Goal: Check status

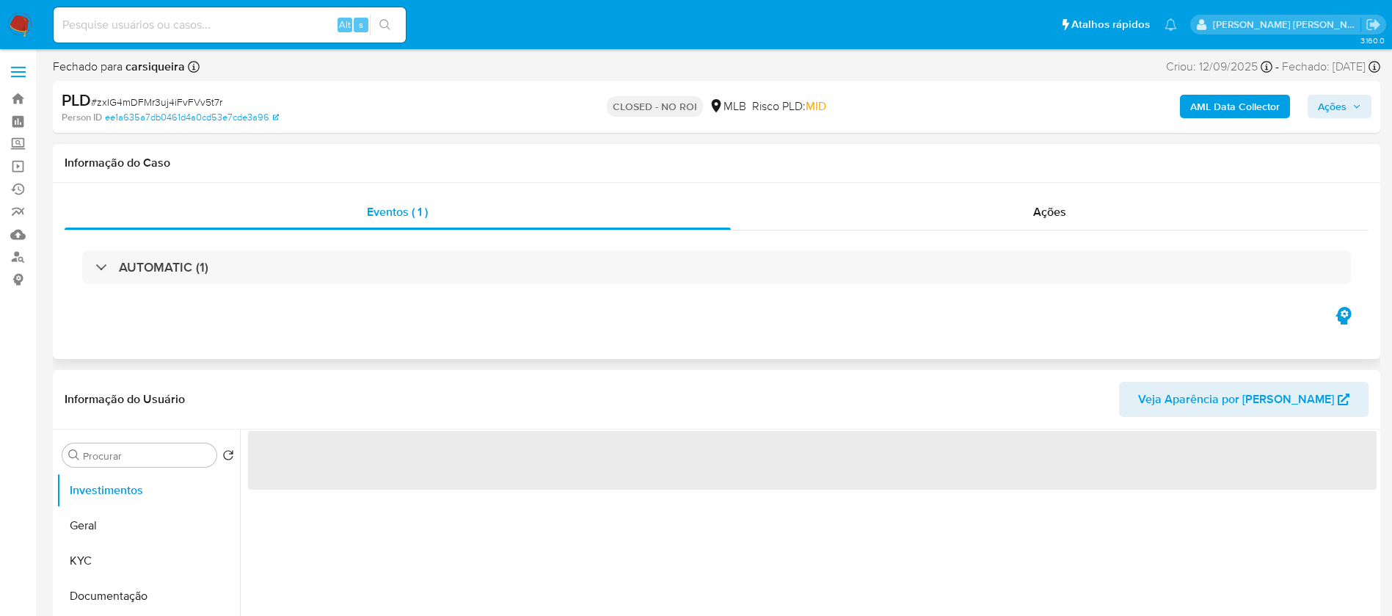
select select "10"
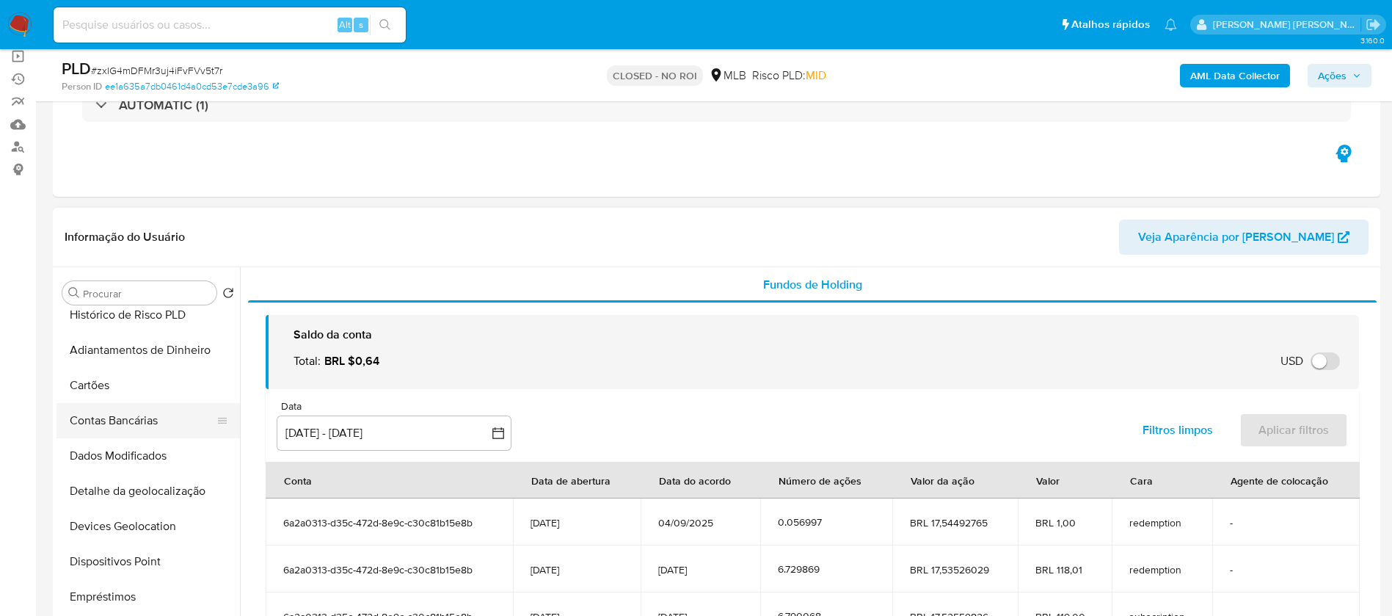
scroll to position [220, 0]
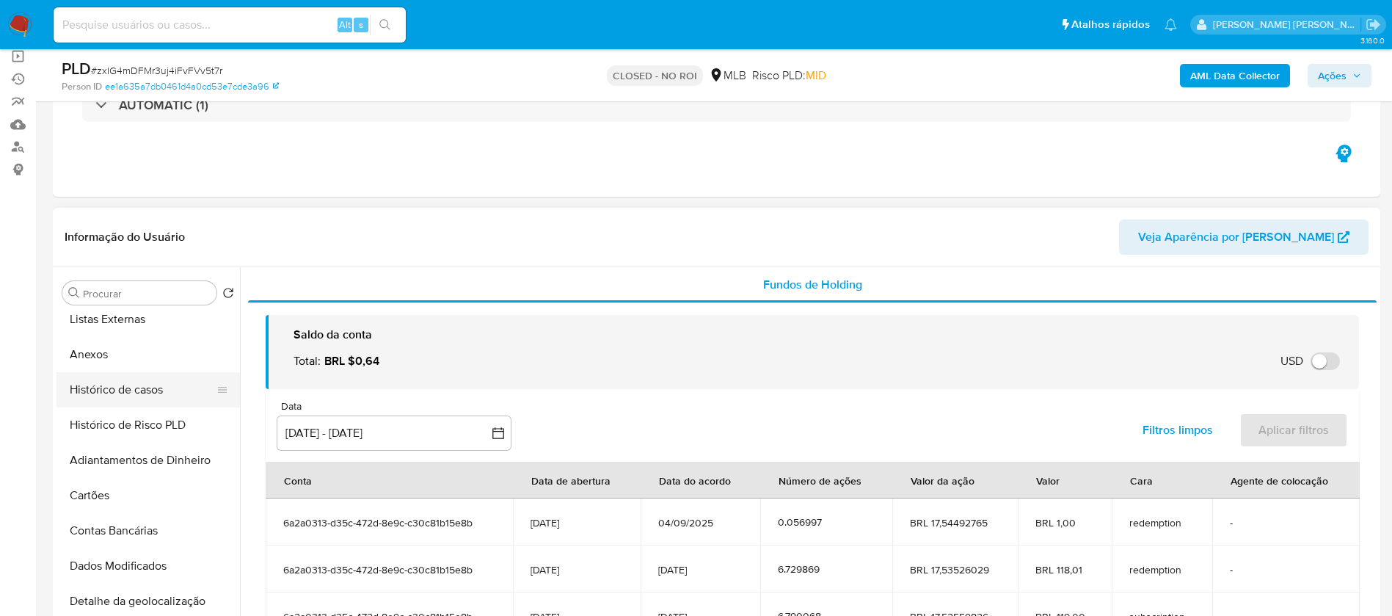
click at [103, 391] on button "Histórico de casos" at bounding box center [143, 389] width 172 height 35
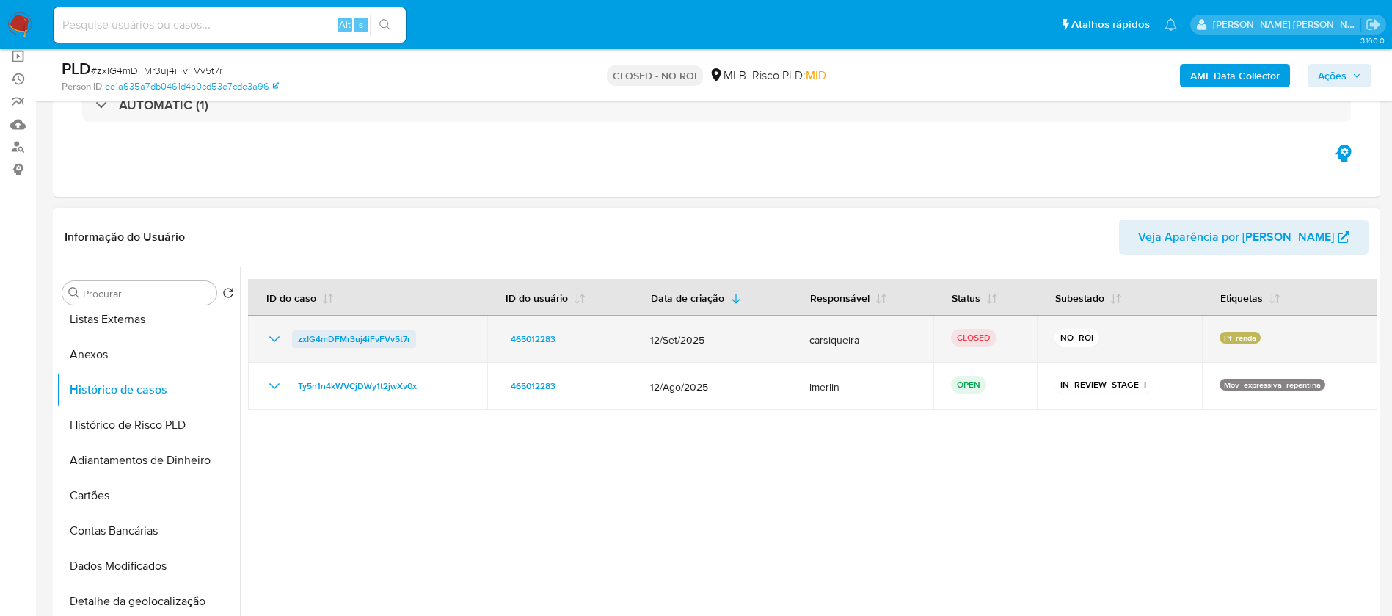
click at [365, 338] on span "zxIG4mDFMr3uj4iFvFVv5t7r" at bounding box center [354, 339] width 112 height 18
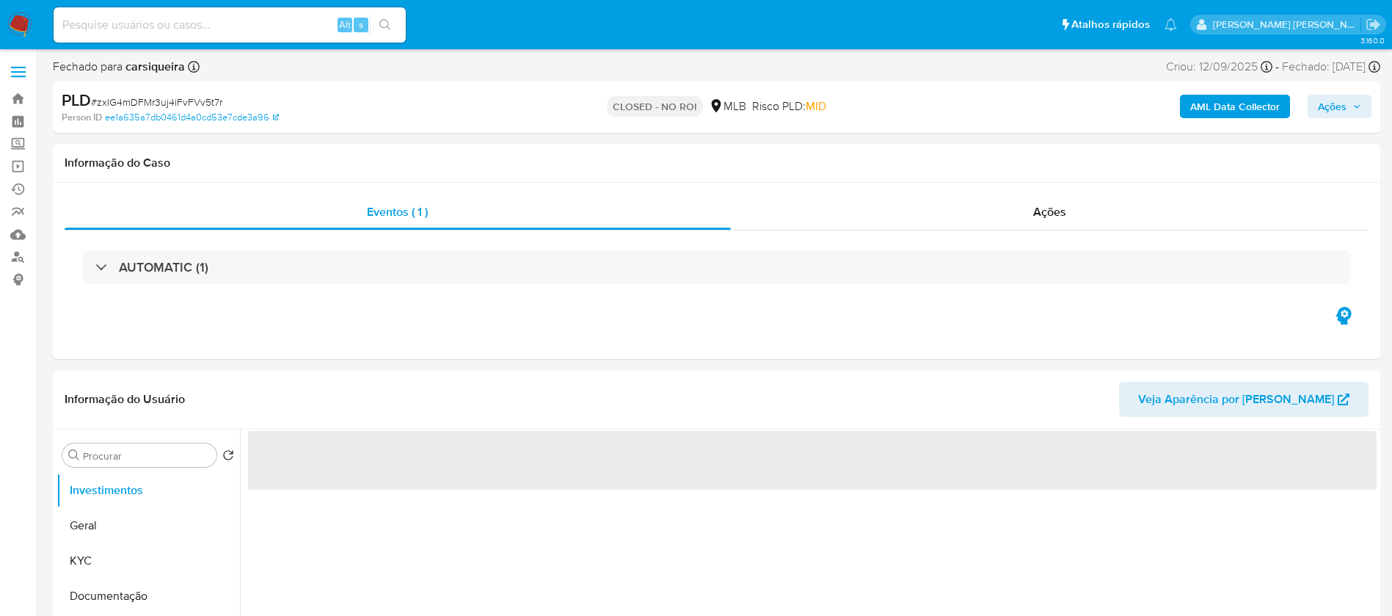
select select "10"
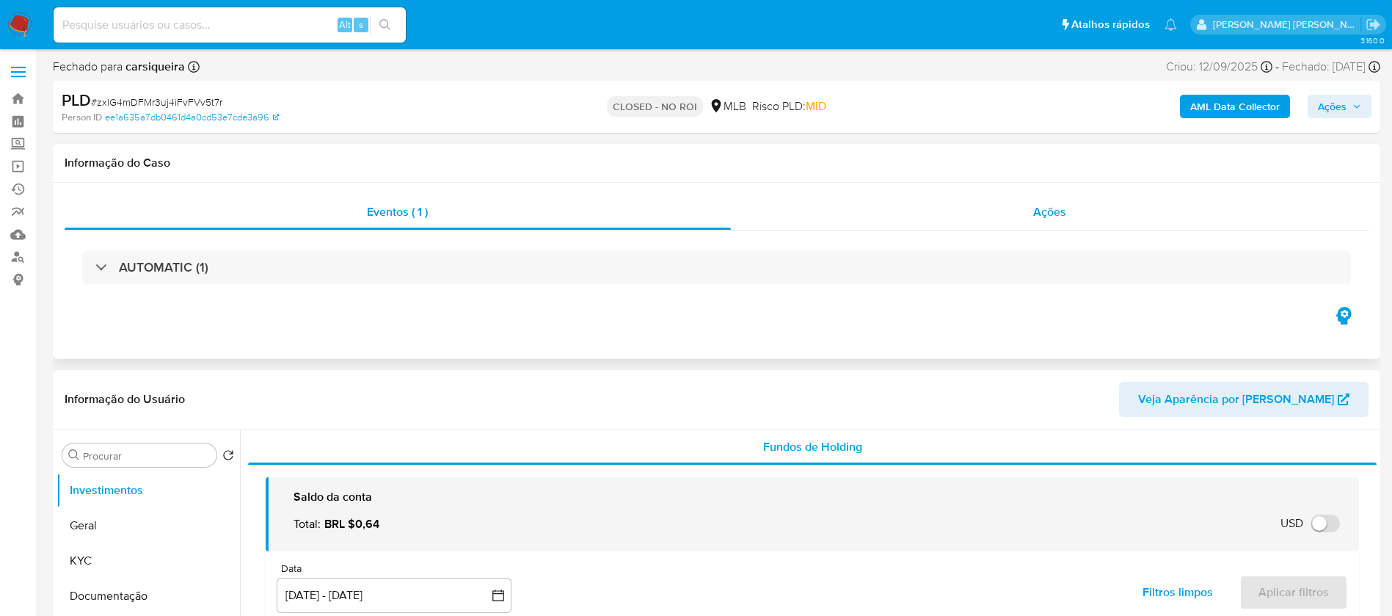
click at [1039, 214] on span "Ações" at bounding box center [1049, 211] width 33 height 17
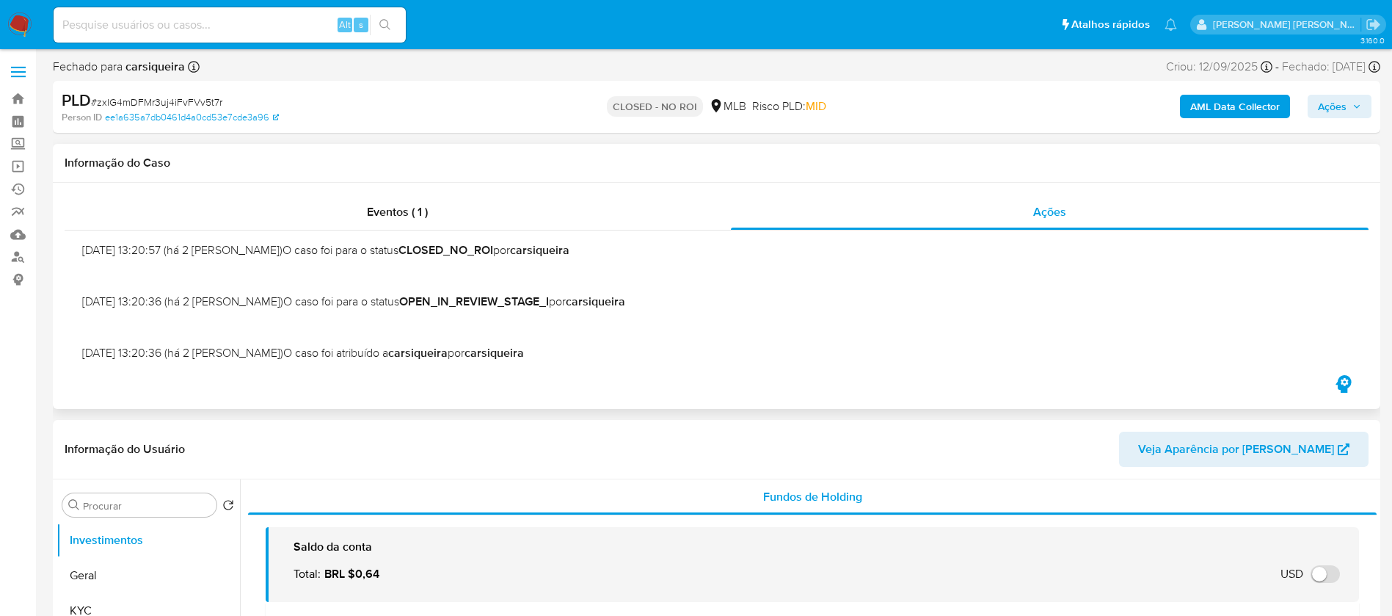
scroll to position [13, 0]
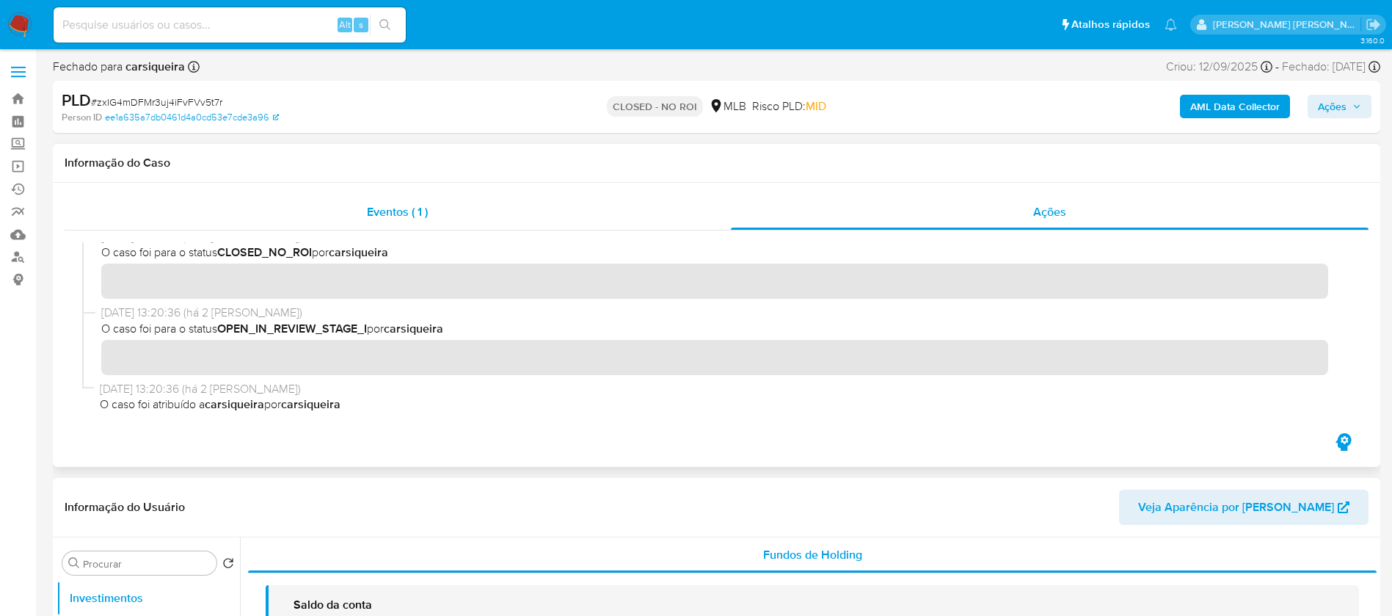
click at [374, 208] on span "Eventos ( 1 )" at bounding box center [397, 211] width 61 height 17
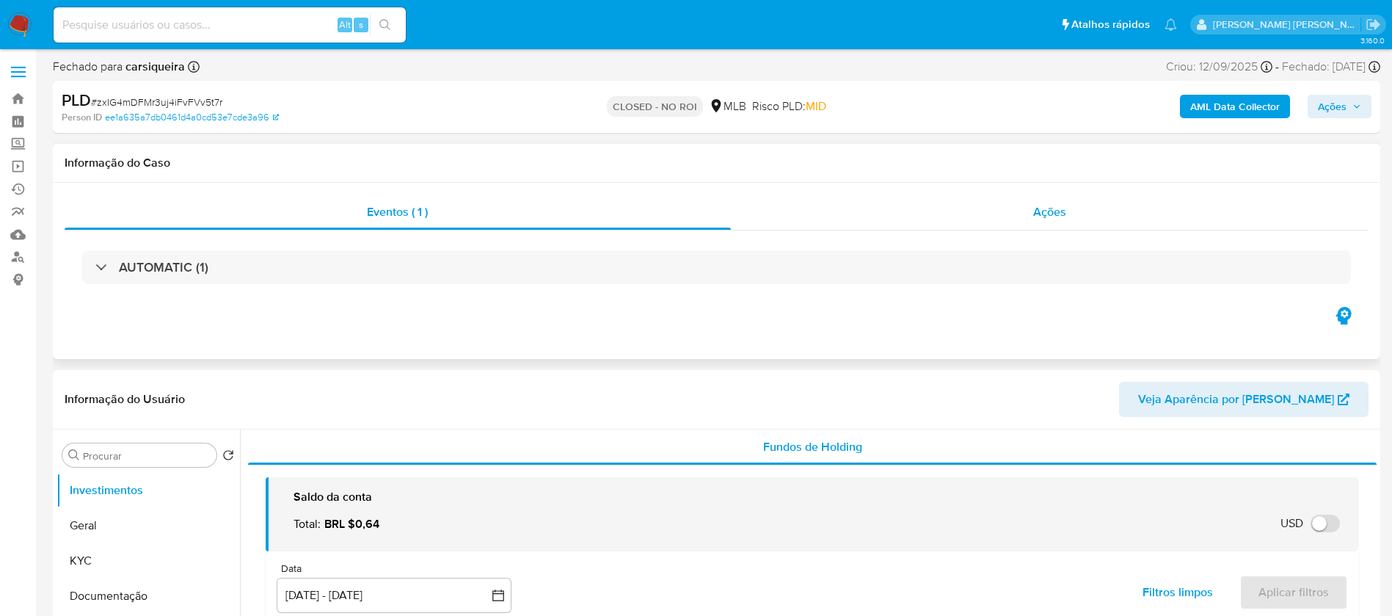
click at [1057, 214] on span "Ações" at bounding box center [1049, 211] width 33 height 17
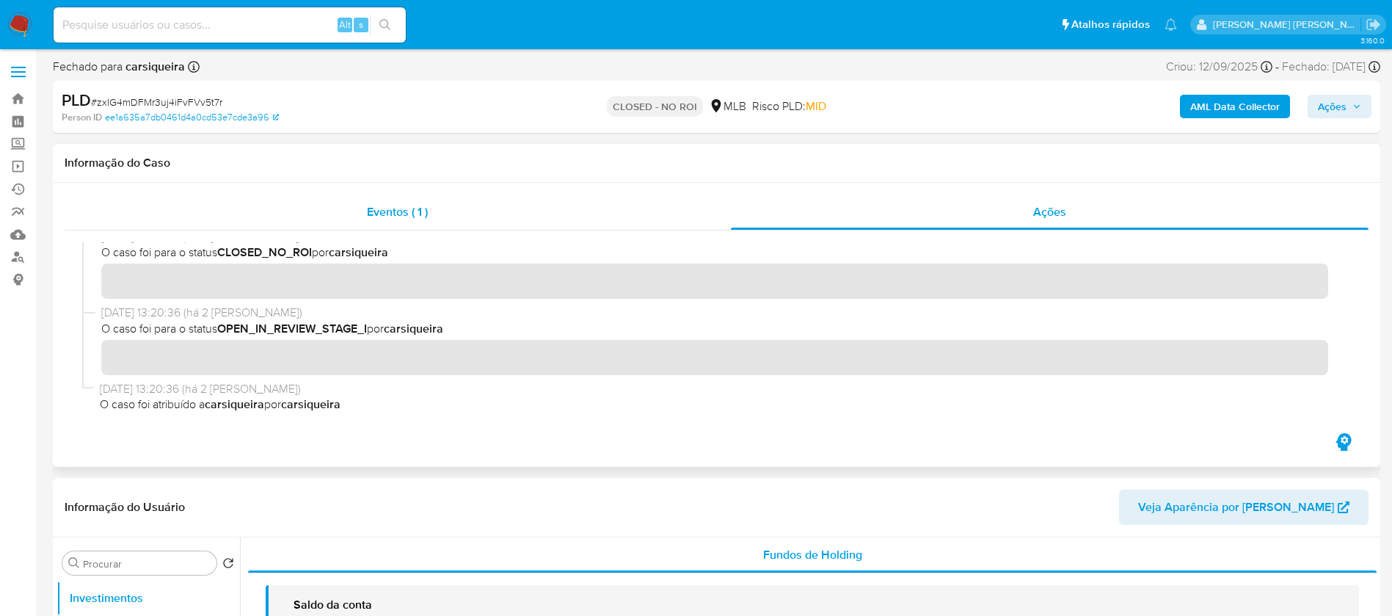
click at [416, 210] on span "Eventos ( 1 )" at bounding box center [397, 211] width 61 height 17
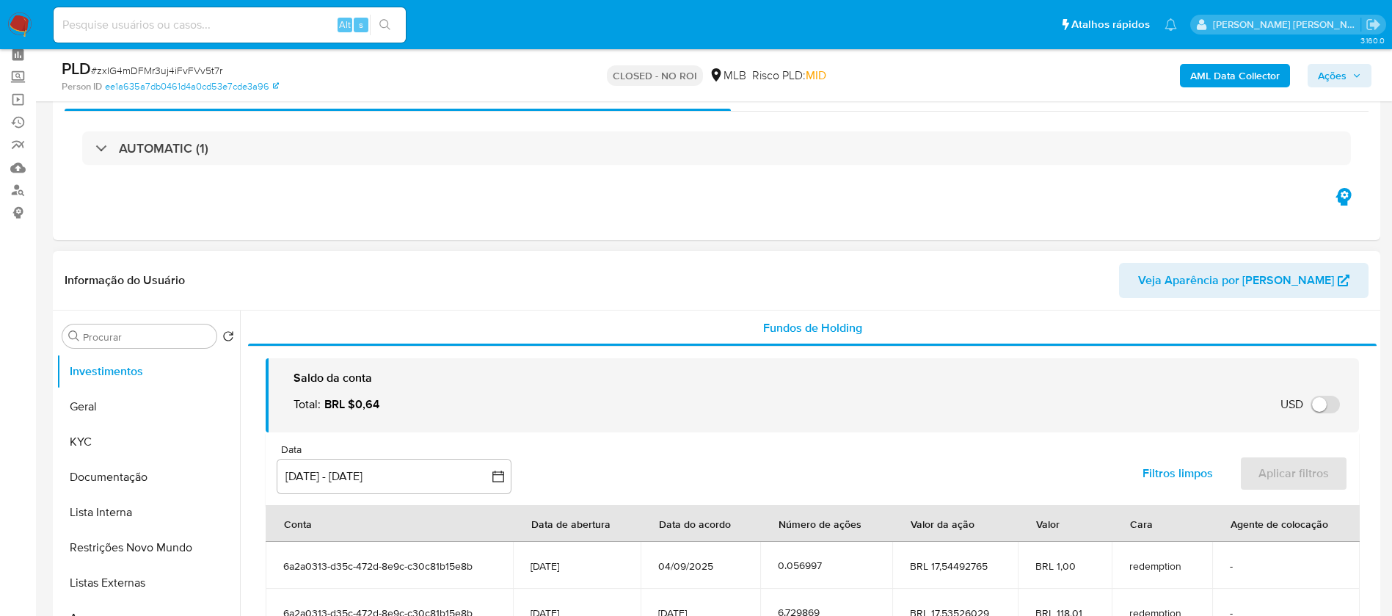
scroll to position [0, 0]
